Goal: Use online tool/utility: Utilize a website feature to perform a specific function

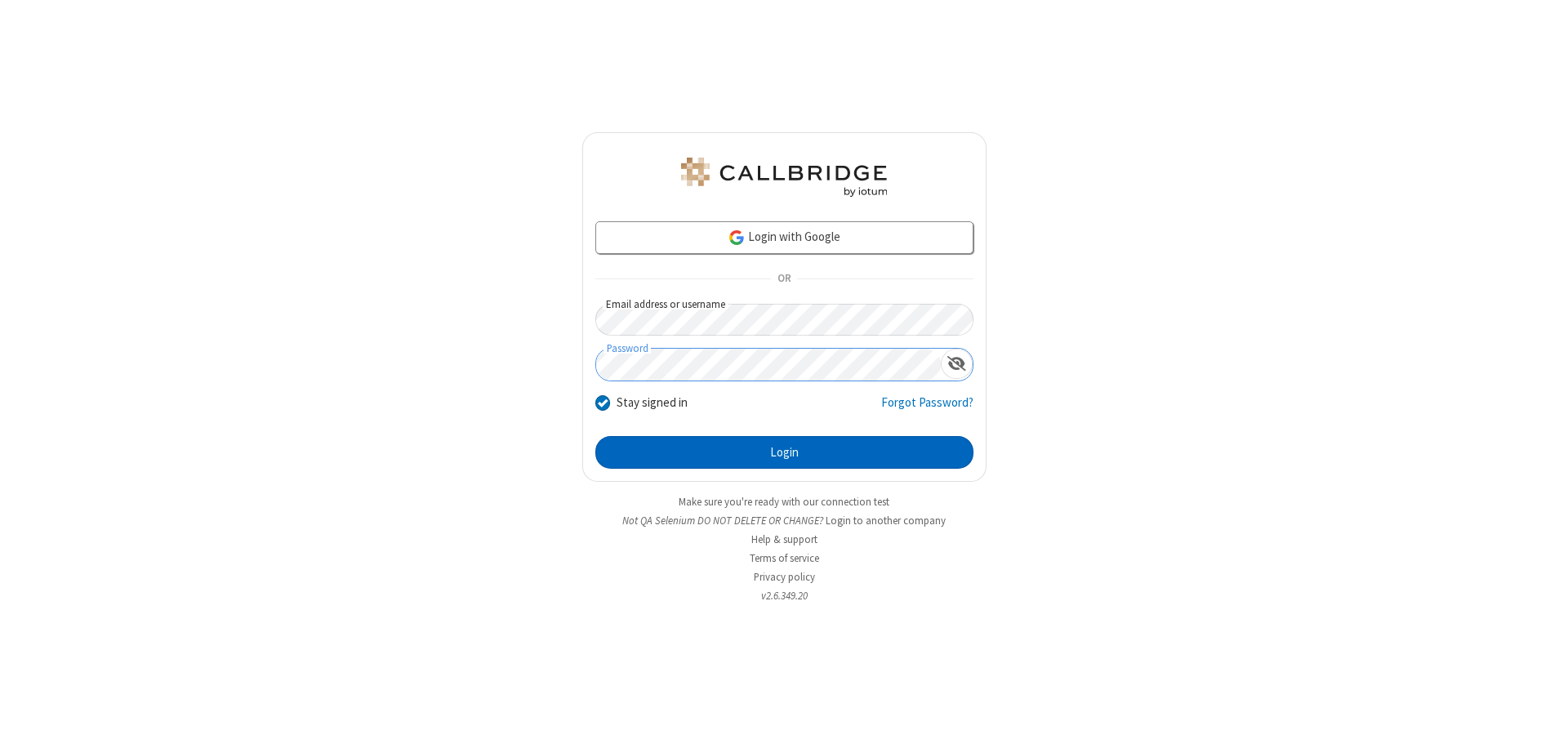
click at [784, 453] on button "Login" at bounding box center [784, 453] width 378 height 33
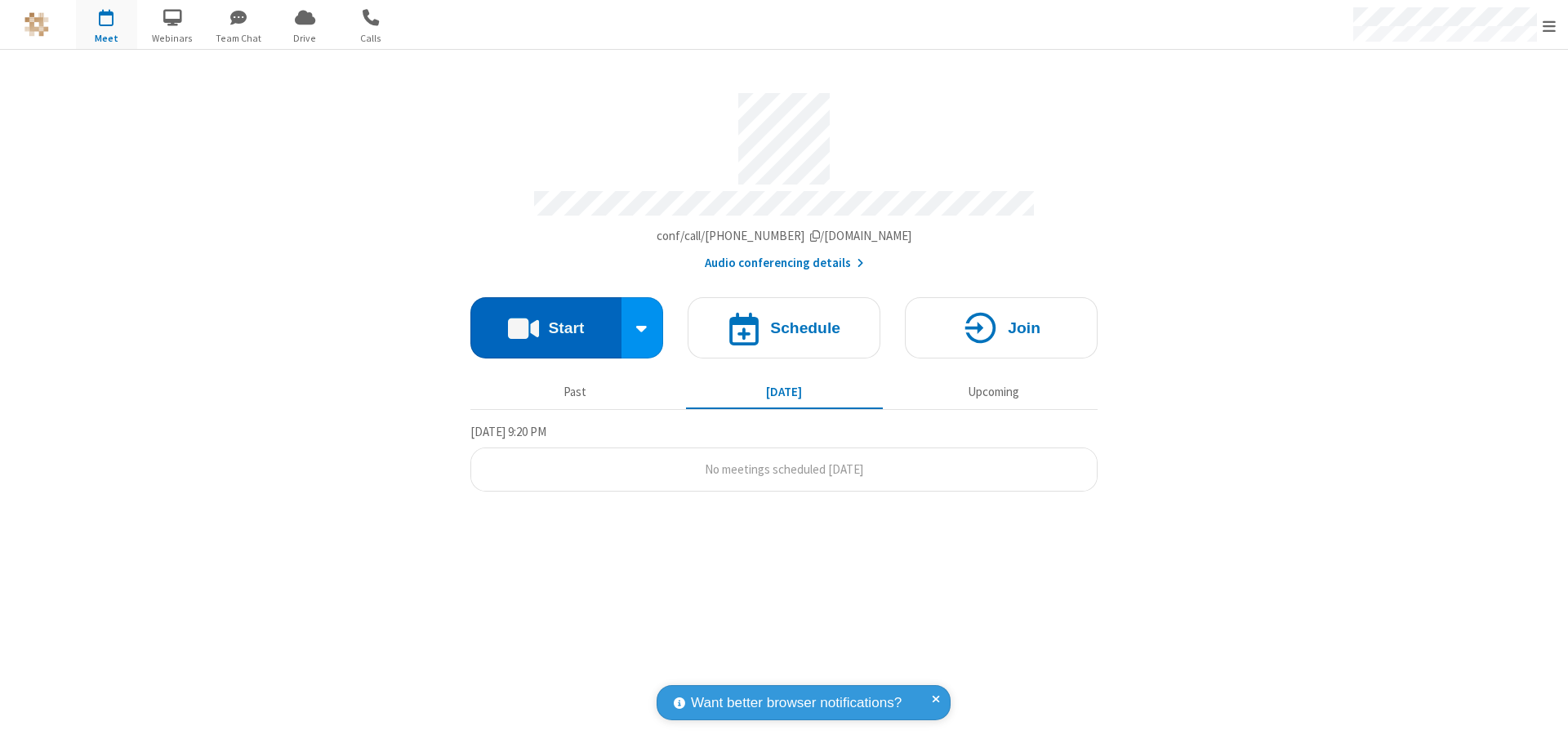
click at [546, 320] on button "Start" at bounding box center [546, 328] width 151 height 61
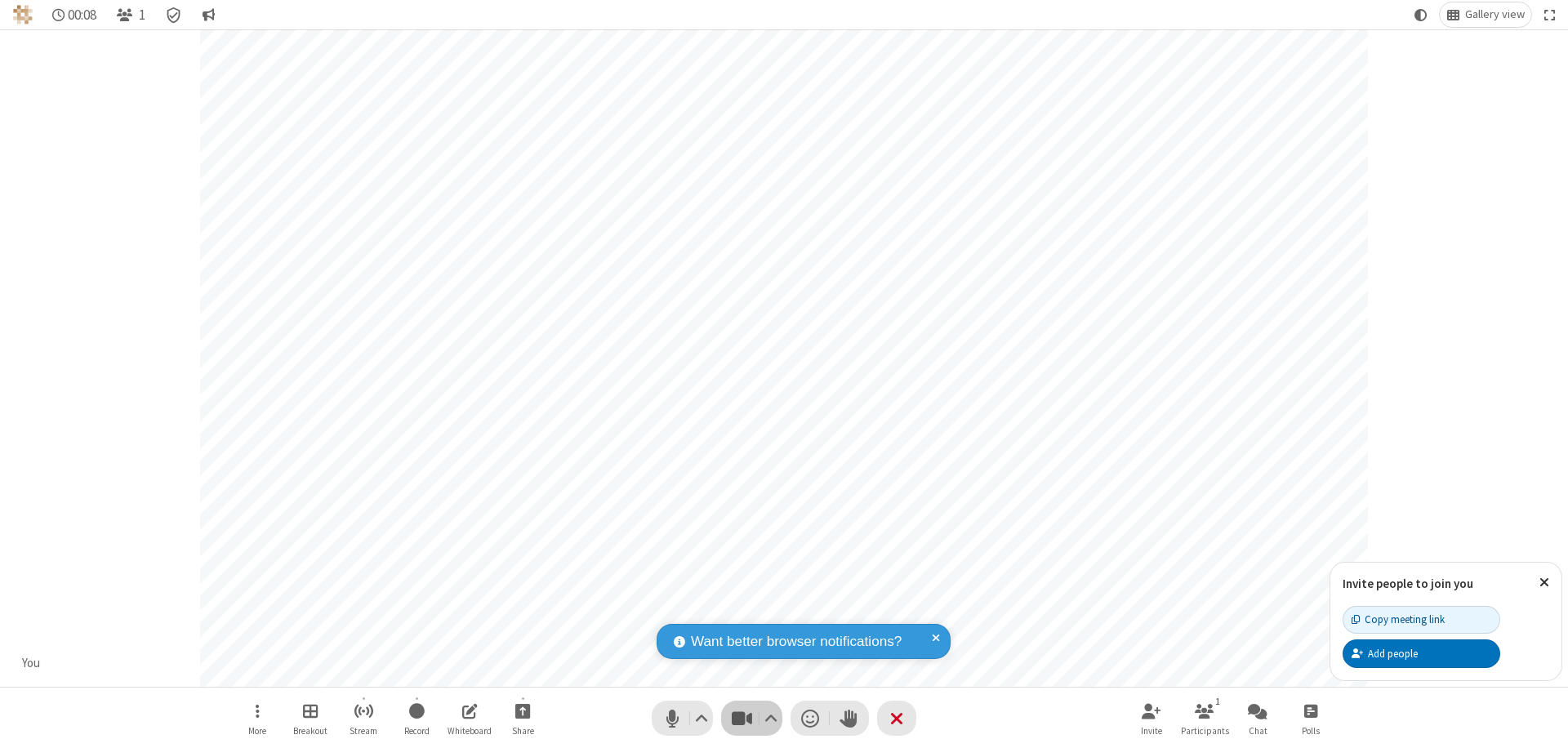
click at [742, 718] on span "Stop video (⌘+Shift+V)" at bounding box center [741, 718] width 24 height 23
click at [742, 718] on span "Start video (⌘+Shift+V)" at bounding box center [741, 718] width 24 height 23
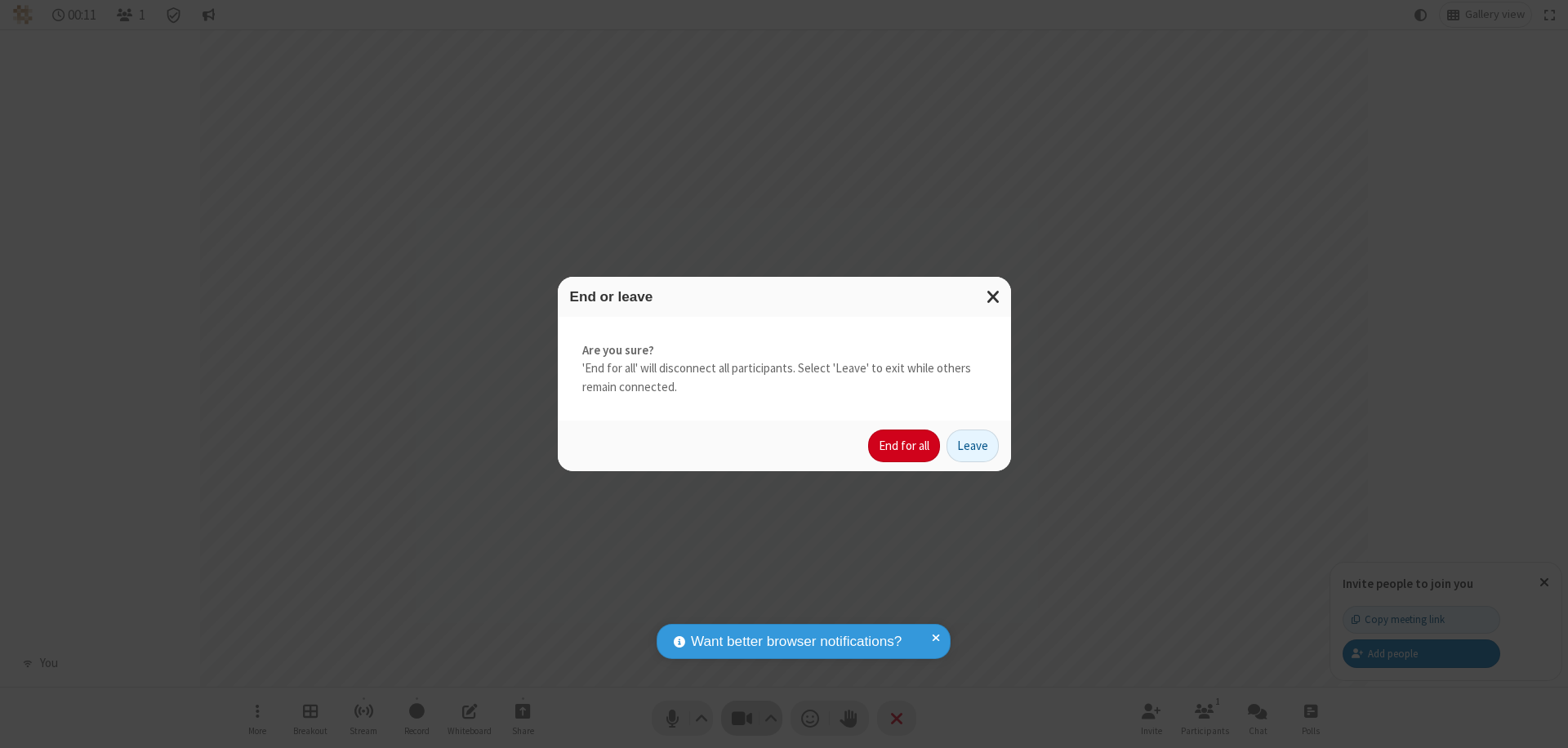
click at [905, 446] on button "End for all" at bounding box center [904, 446] width 72 height 33
